Goal: Task Accomplishment & Management: Use online tool/utility

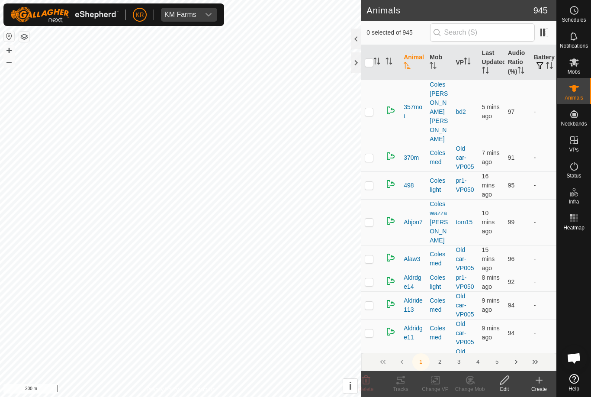
click at [587, 61] on div "Mobs" at bounding box center [574, 65] width 34 height 26
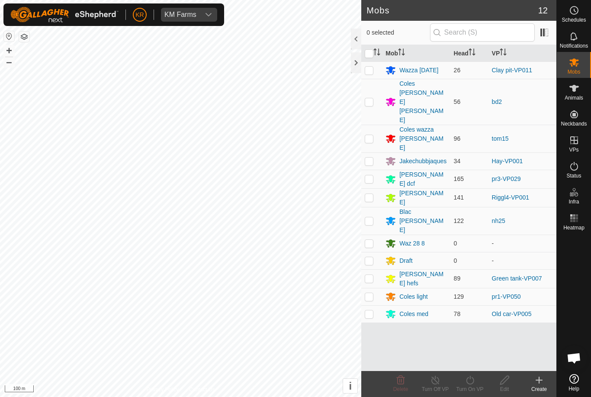
click at [374, 98] on p-checkbox at bounding box center [369, 101] width 9 height 7
checkbox input "true"
click at [579, 18] on span "Schedules" at bounding box center [574, 19] width 24 height 5
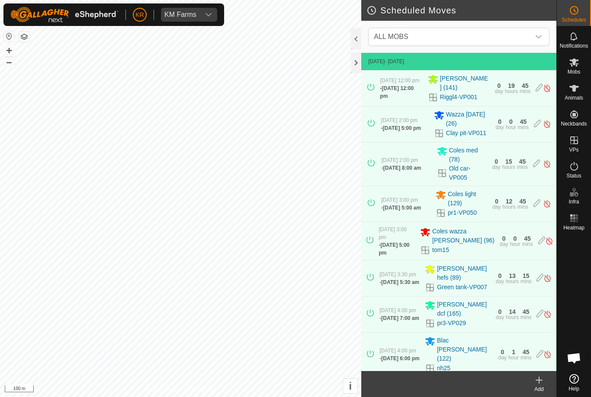
click at [471, 41] on span "ALL MOBS" at bounding box center [451, 36] width 160 height 17
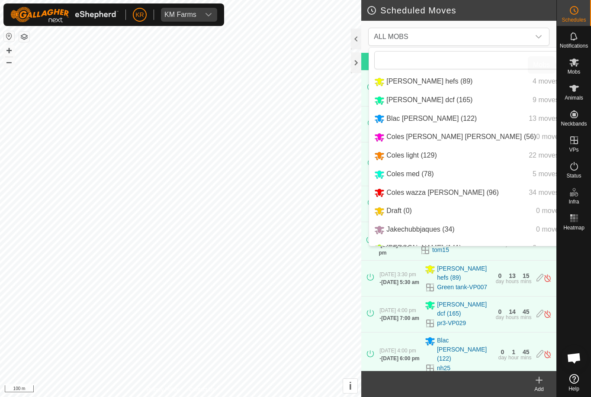
click at [578, 66] on icon at bounding box center [574, 62] width 10 height 10
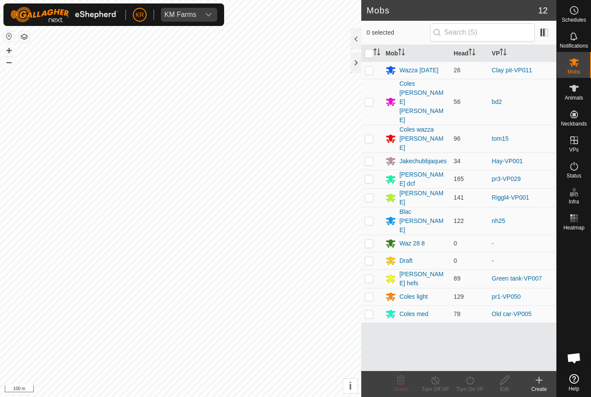
click at [374, 98] on p-checkbox at bounding box center [369, 101] width 9 height 7
checkbox input "true"
click at [467, 382] on icon at bounding box center [470, 380] width 11 height 10
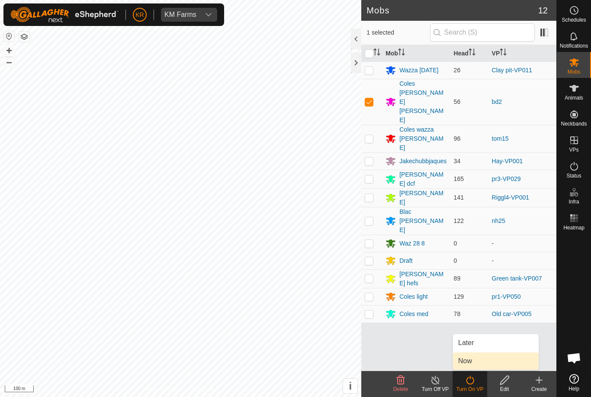
click at [487, 359] on link "Now" at bounding box center [496, 360] width 86 height 17
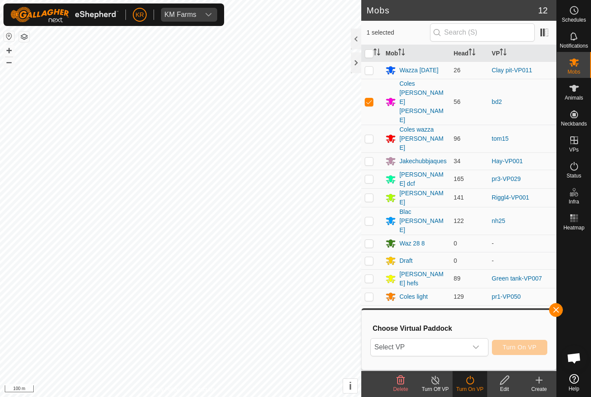
click at [453, 351] on span "Select VP" at bounding box center [419, 347] width 96 height 17
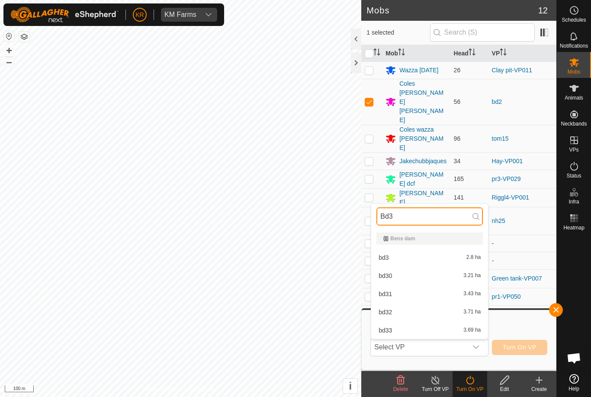
type input "Bd3"
click at [440, 255] on div "bd3 2.8 ha" at bounding box center [430, 257] width 106 height 10
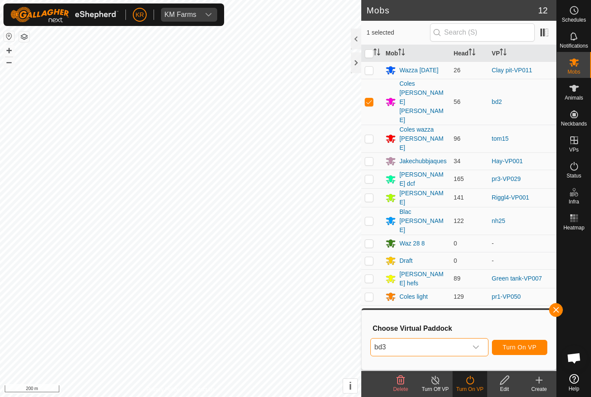
click at [474, 346] on icon "dropdown trigger" at bounding box center [476, 346] width 6 height 3
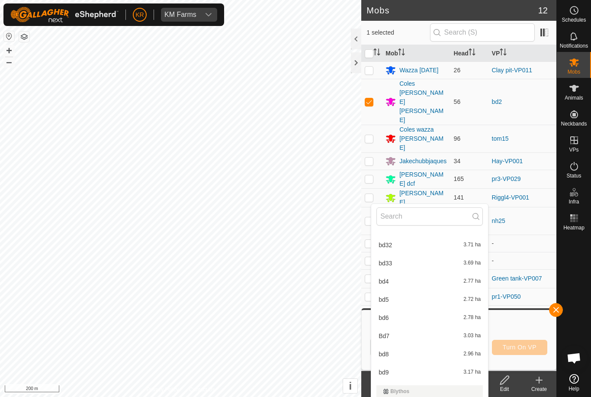
scroll to position [456, 0]
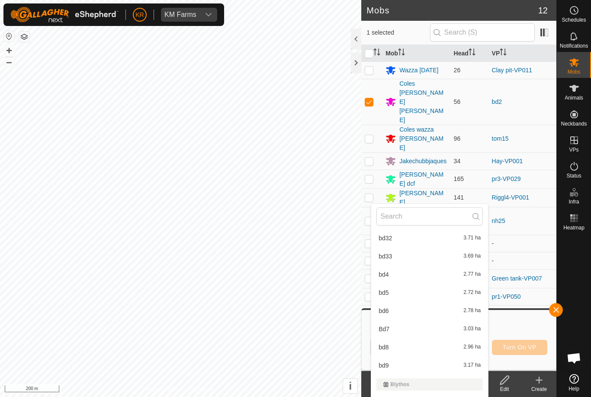
click at [397, 274] on div "bd4 2.77 ha" at bounding box center [430, 274] width 106 height 10
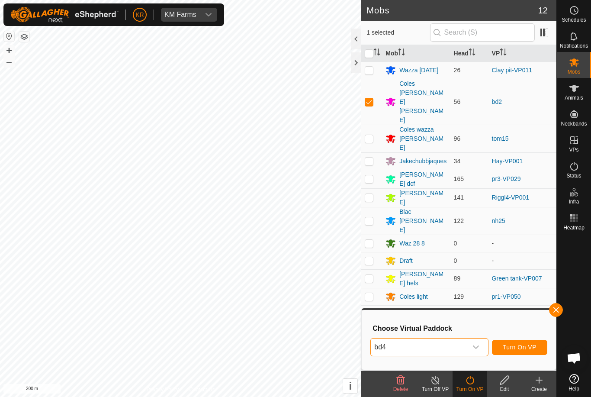
click at [530, 342] on button "Turn On VP" at bounding box center [519, 347] width 55 height 15
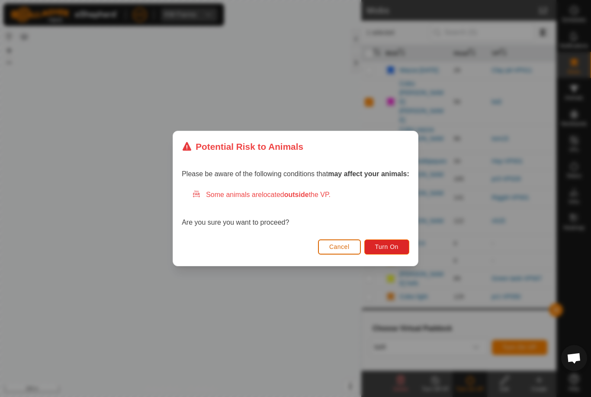
click at [392, 246] on span "Turn On" at bounding box center [386, 246] width 23 height 7
